Goal: Task Accomplishment & Management: Manage account settings

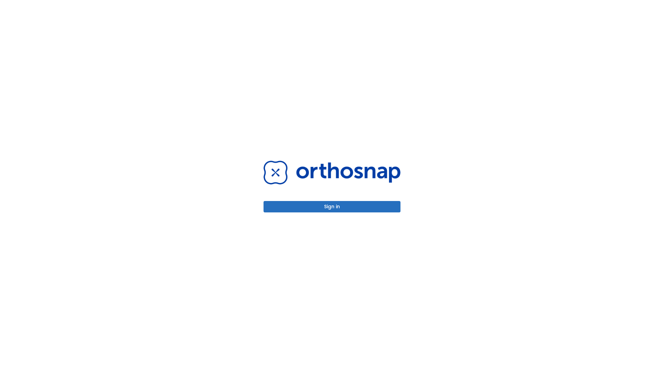
click at [332, 207] on button "Sign in" at bounding box center [331, 206] width 137 height 11
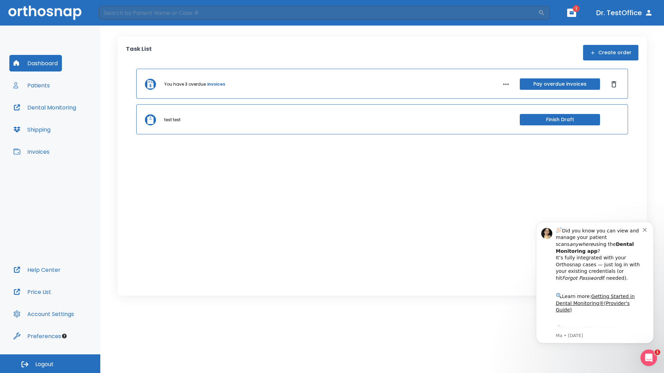
click at [50, 364] on span "Logout" at bounding box center [44, 365] width 18 height 8
